Goal: Navigation & Orientation: Understand site structure

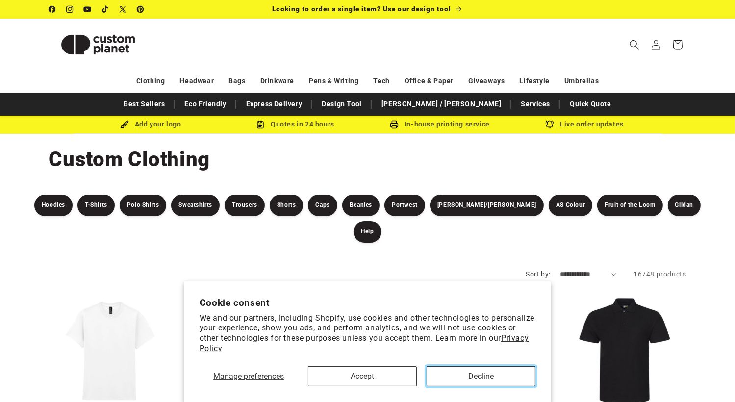
click at [468, 381] on button "Decline" at bounding box center [481, 376] width 109 height 20
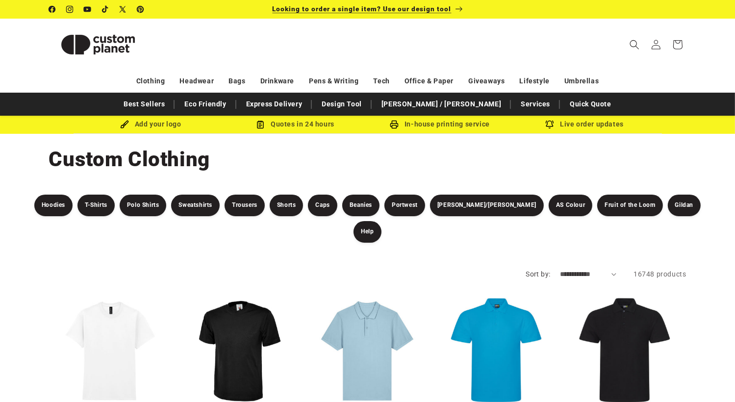
click at [440, 8] on span "Looking to order a single item? Use our design tool" at bounding box center [362, 9] width 179 height 8
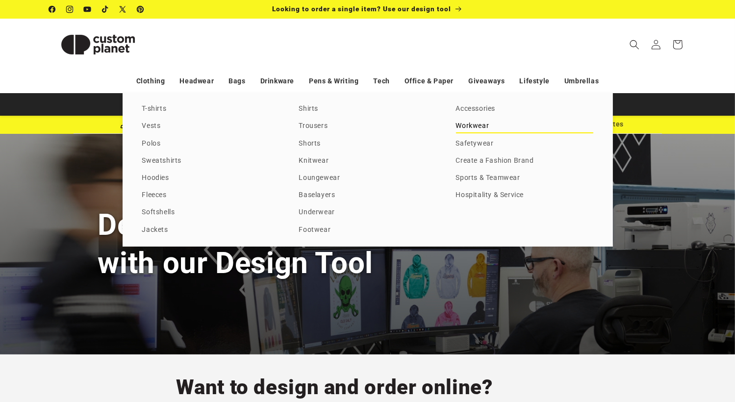
click at [461, 126] on link "Workwear" at bounding box center [524, 126] width 137 height 13
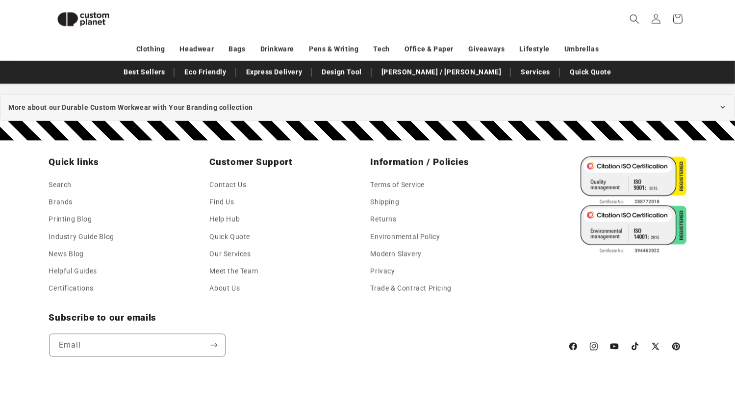
scroll to position [1344, 0]
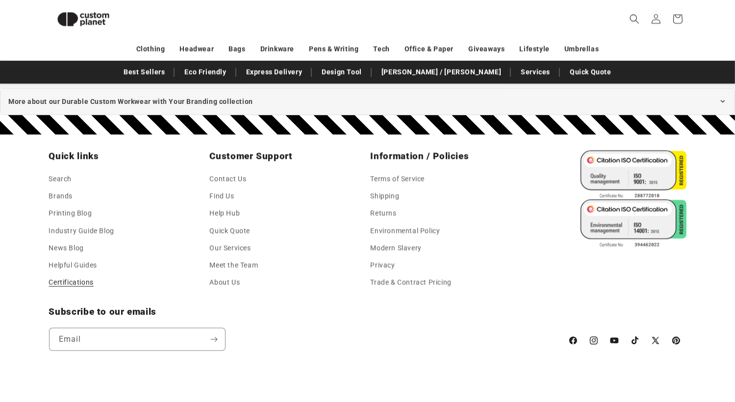
click at [73, 284] on link "Certifications" at bounding box center [71, 282] width 45 height 17
